Goal: Task Accomplishment & Management: Use online tool/utility

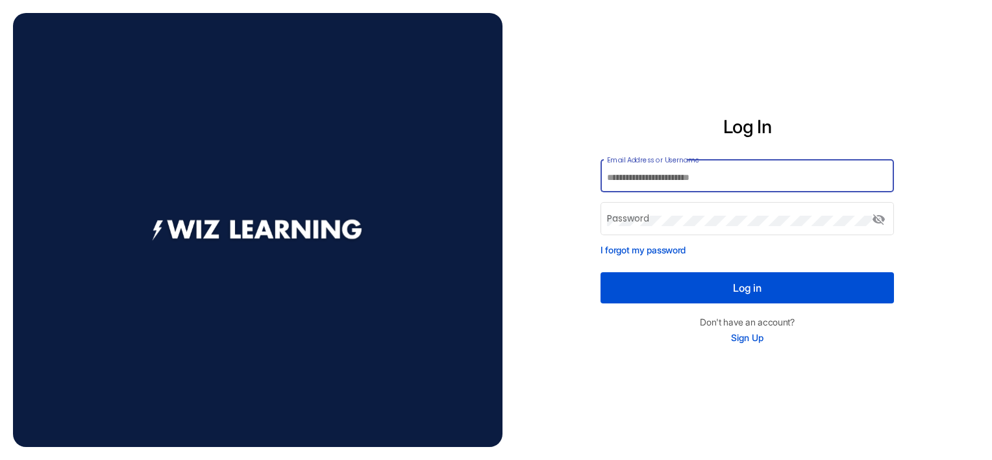
click at [715, 178] on input "Email Address or Username" at bounding box center [747, 178] width 280 height 10
type input "*******"
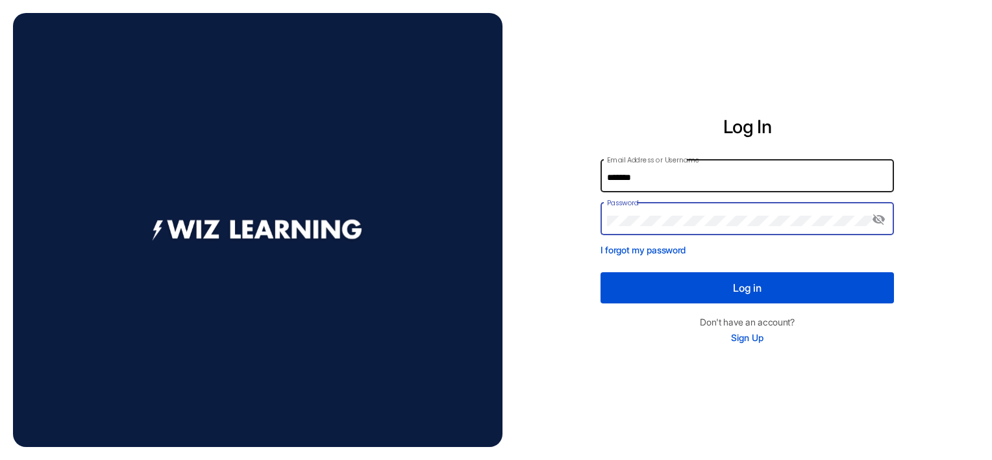
click at [600, 272] on button "Log in" at bounding box center [746, 287] width 293 height 31
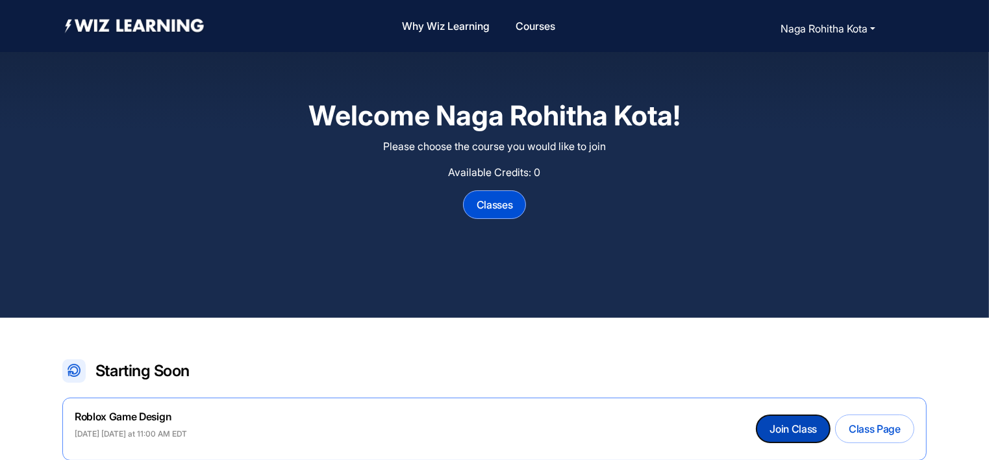
click at [794, 433] on button "Join Class" at bounding box center [792, 428] width 73 height 27
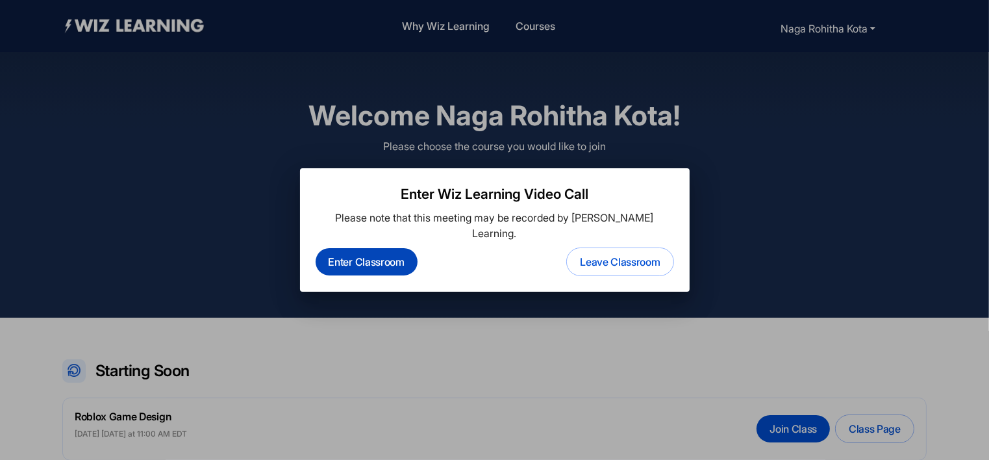
click at [373, 252] on button "Enter Classroom" at bounding box center [366, 261] width 102 height 27
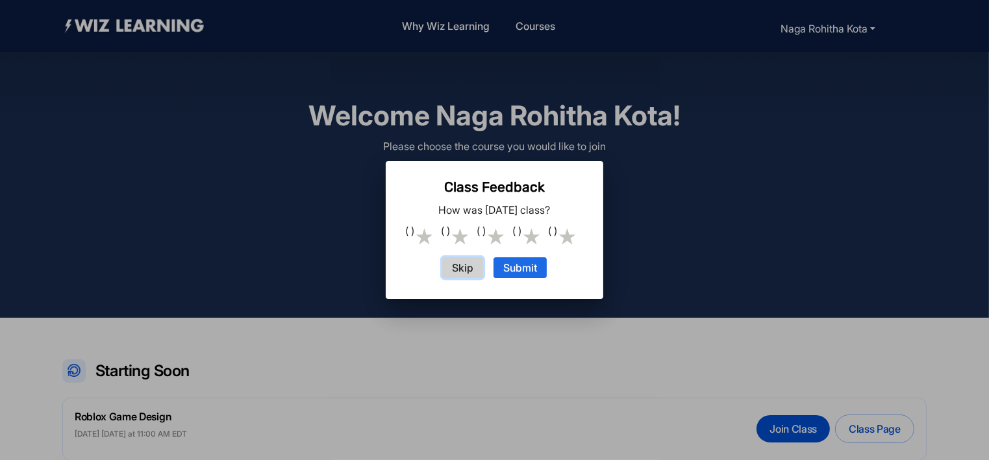
click at [459, 273] on button "Skip" at bounding box center [462, 267] width 41 height 21
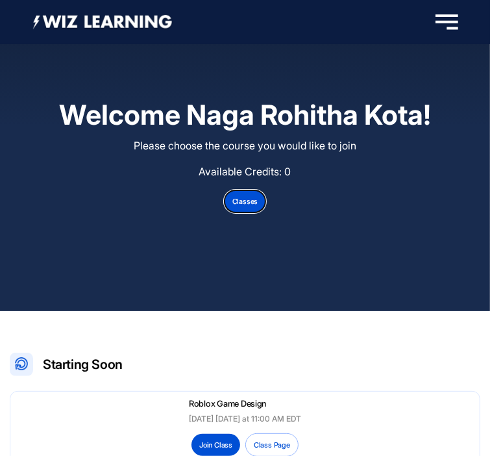
click at [243, 204] on button "Classes" at bounding box center [245, 201] width 42 height 23
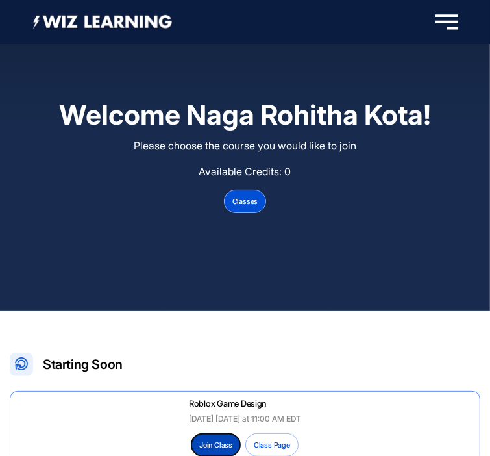
click at [214, 444] on button "Join Class" at bounding box center [215, 445] width 49 height 22
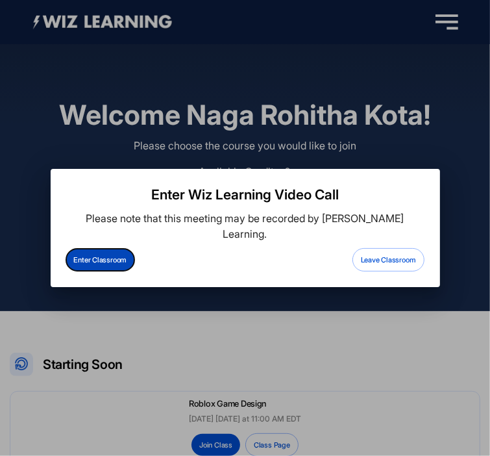
click at [97, 255] on button "Enter Classroom" at bounding box center [100, 260] width 69 height 22
